Goal: Task Accomplishment & Management: Complete application form

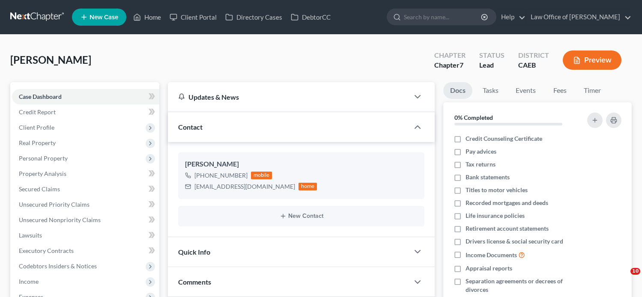
select select "0"
click at [573, 83] on li "Fees" at bounding box center [559, 92] width 27 height 20
click at [568, 89] on link "Fees" at bounding box center [559, 90] width 27 height 17
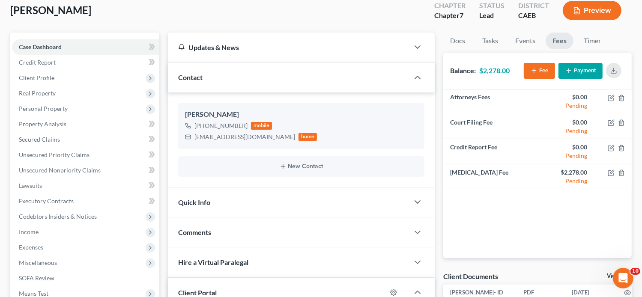
scroll to position [0, 0]
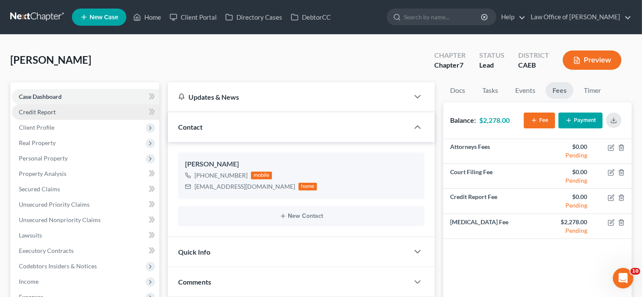
click at [56, 113] on link "Credit Report" at bounding box center [85, 111] width 147 height 15
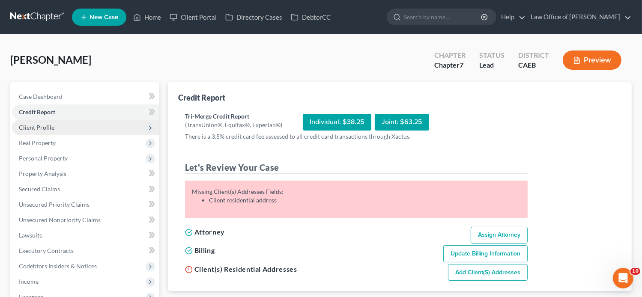
click at [60, 131] on span "Client Profile" at bounding box center [85, 127] width 147 height 15
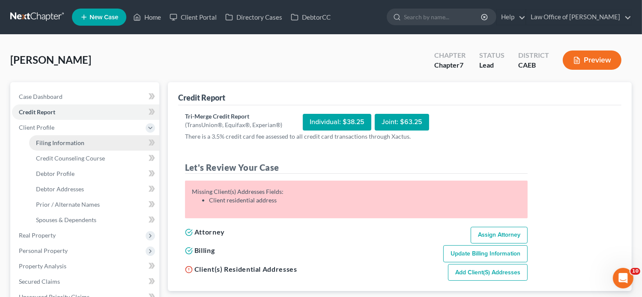
click at [84, 145] on link "Filing Information" at bounding box center [94, 142] width 130 height 15
select select "1"
select select "0"
select select "8"
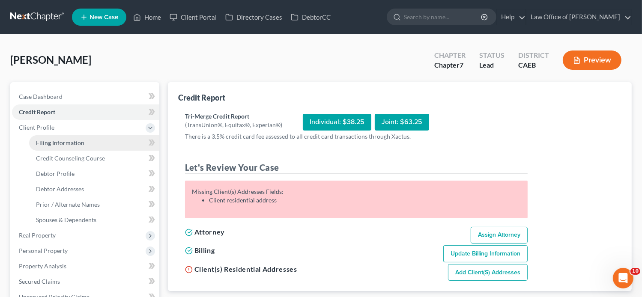
select select "4"
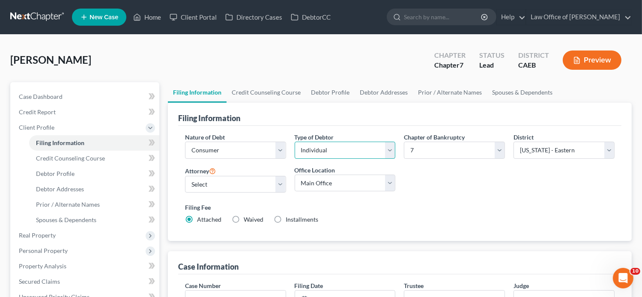
click at [344, 151] on select "Select Individual Joint" at bounding box center [345, 150] width 101 height 17
select select "1"
click at [295, 142] on select "Select Individual Joint" at bounding box center [345, 150] width 101 height 17
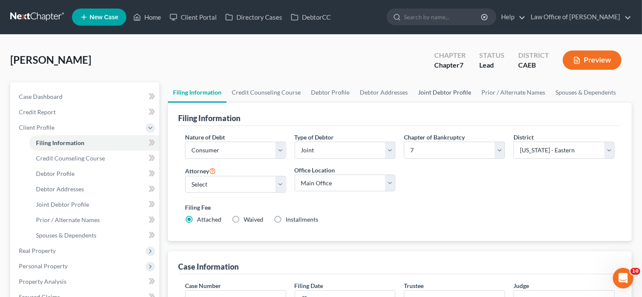
click at [424, 95] on link "Joint Debtor Profile" at bounding box center [444, 92] width 63 height 21
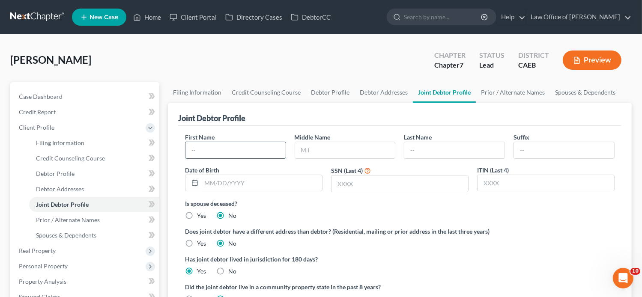
click at [231, 151] on input "text" at bounding box center [235, 150] width 100 height 16
paste input "Hello, please review and sign the [MEDICAL_DATA] Agreement. If you have any que…"
type input "Hello, please review and sign the [MEDICAL_DATA] Agreement. If you have any que…"
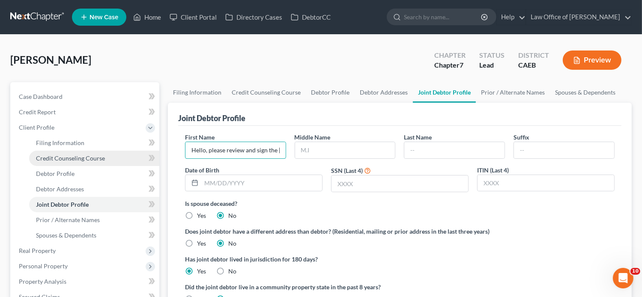
drag, startPoint x: 279, startPoint y: 150, endPoint x: 118, endPoint y: 159, distance: 161.7
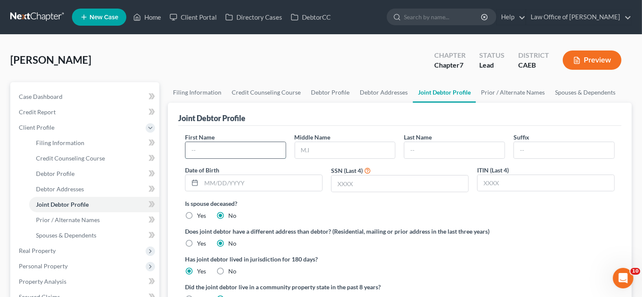
click at [242, 145] on input "text" at bounding box center [235, 150] width 100 height 16
paste input "[PERSON_NAME]"
type input "[PERSON_NAME]"
click at [461, 146] on input "text" at bounding box center [454, 150] width 100 height 16
paste input "[PERSON_NAME]"
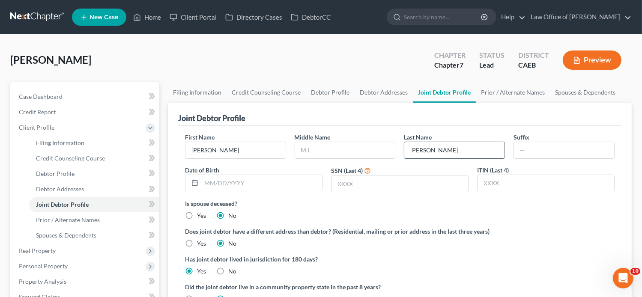
click at [437, 149] on input "[PERSON_NAME]" at bounding box center [454, 150] width 100 height 16
type input "[PERSON_NAME]"
click at [77, 95] on link "Case Dashboard" at bounding box center [85, 96] width 147 height 15
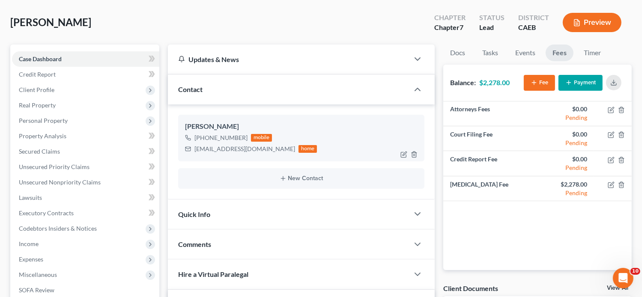
scroll to position [37, 0]
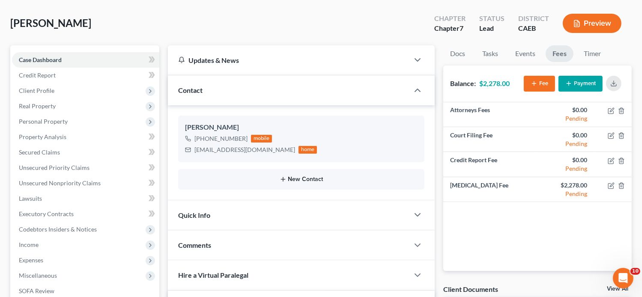
click at [285, 179] on icon "button" at bounding box center [283, 179] width 7 height 7
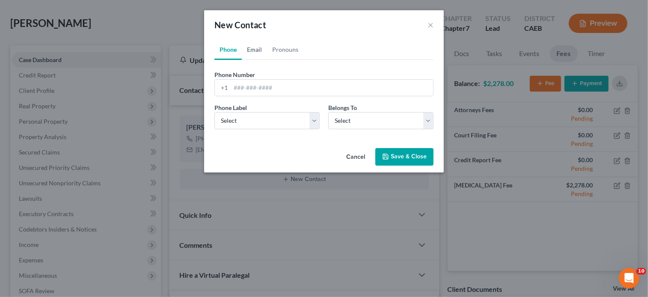
click at [256, 45] on link "Email" at bounding box center [254, 49] width 25 height 21
click at [273, 87] on input "email" at bounding box center [332, 88] width 203 height 16
paste input "[EMAIL_ADDRESS][DOMAIN_NAME]"
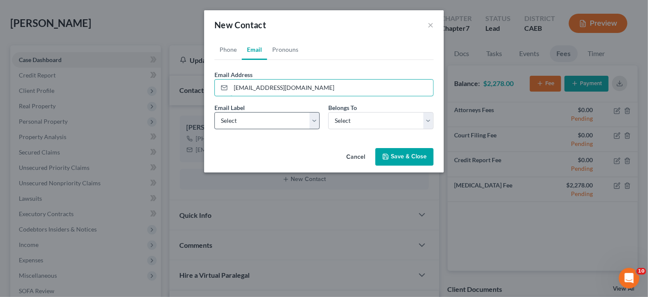
type input "[EMAIL_ADDRESS][DOMAIN_NAME]"
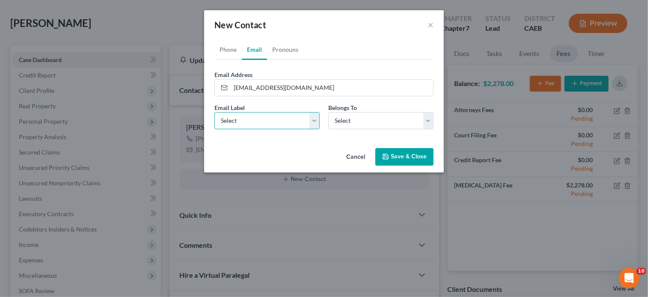
click at [234, 127] on select "Select Home Work Other" at bounding box center [267, 120] width 105 height 17
click at [215, 112] on select "Select Home Work Other" at bounding box center [267, 120] width 105 height 17
click at [250, 117] on select "Select Home Work Other" at bounding box center [267, 120] width 105 height 17
select select "0"
click at [215, 112] on select "Select Home Work Other" at bounding box center [267, 120] width 105 height 17
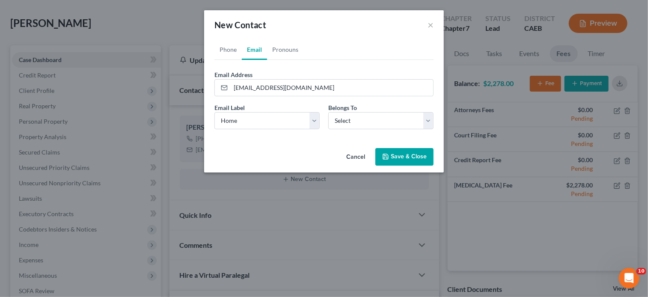
click at [370, 131] on div "Email Label Select Home Work Other Belongs To * Select Client Spouse Other" at bounding box center [324, 119] width 228 height 33
click at [363, 124] on select "Select Client Spouse Other" at bounding box center [380, 120] width 105 height 17
select select "1"
click at [328, 112] on select "Select Client Spouse Other" at bounding box center [380, 120] width 105 height 17
click at [420, 154] on button "Save & Close" at bounding box center [405, 157] width 58 height 18
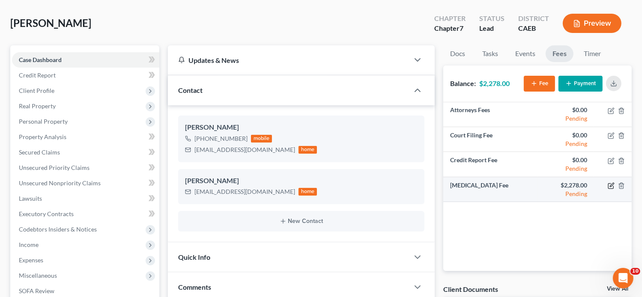
click at [611, 185] on icon "button" at bounding box center [611, 185] width 7 height 7
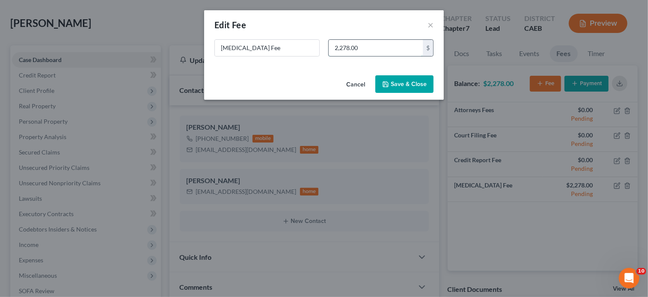
click at [338, 46] on input "2,278.00" at bounding box center [376, 48] width 94 height 16
type input "2,398"
click at [405, 91] on button "Save & Close" at bounding box center [405, 84] width 58 height 18
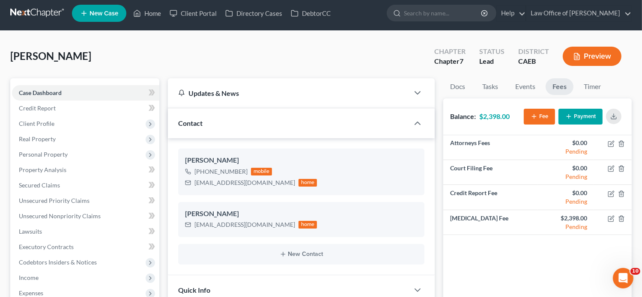
scroll to position [0, 0]
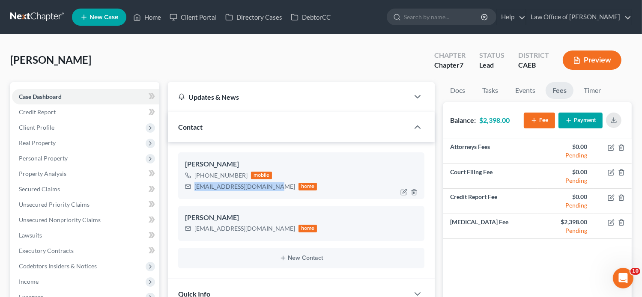
drag, startPoint x: 271, startPoint y: 185, endPoint x: 195, endPoint y: 186, distance: 75.8
click at [195, 186] on div "[EMAIL_ADDRESS][DOMAIN_NAME] home" at bounding box center [251, 186] width 132 height 11
copy div "[EMAIL_ADDRESS][DOMAIN_NAME]"
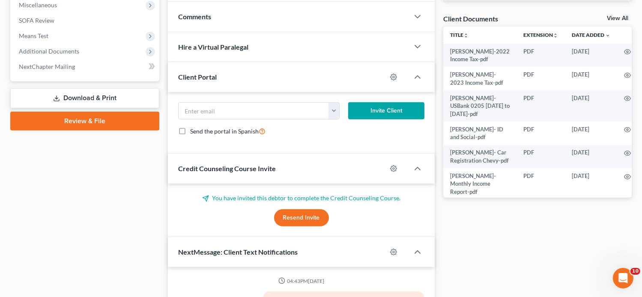
scroll to position [313, 0]
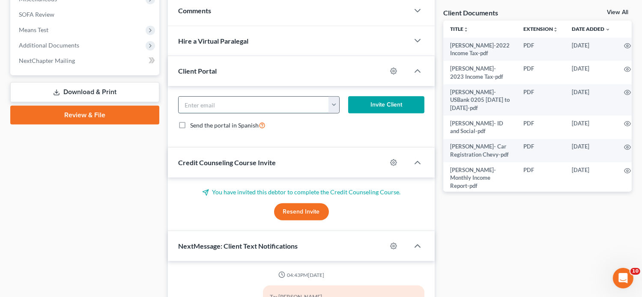
click at [235, 104] on input "email" at bounding box center [254, 105] width 151 height 16
paste input "[EMAIL_ADDRESS][DOMAIN_NAME]"
type input "[EMAIL_ADDRESS][DOMAIN_NAME]"
click at [368, 105] on button "Invite Client" at bounding box center [386, 104] width 77 height 17
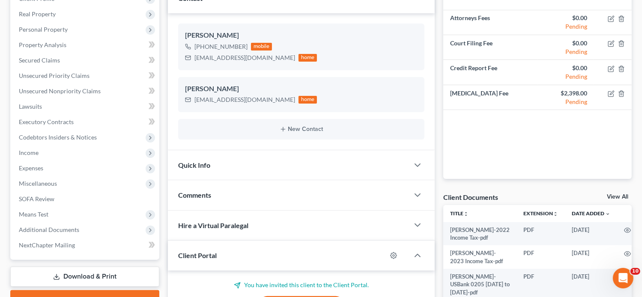
scroll to position [0, 0]
